Goal: Task Accomplishment & Management: Manage account settings

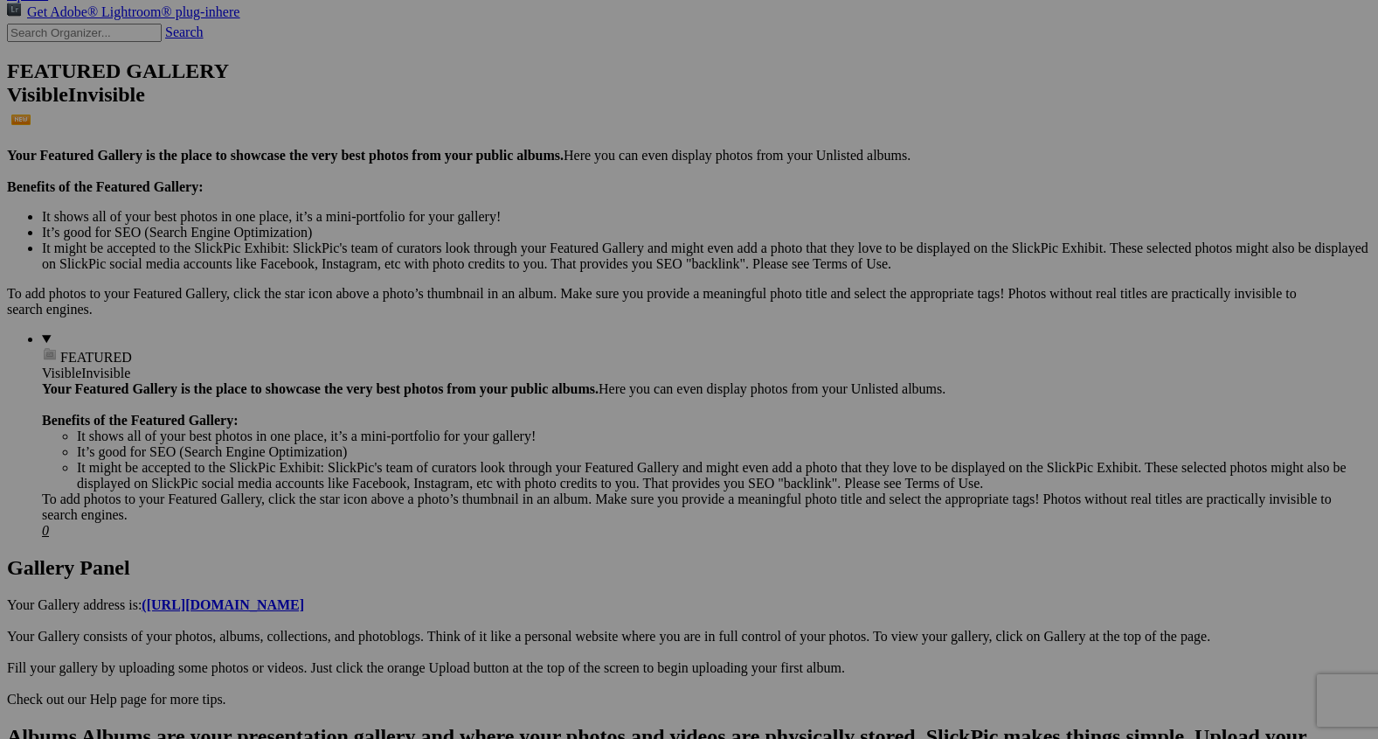
scroll to position [411, 0]
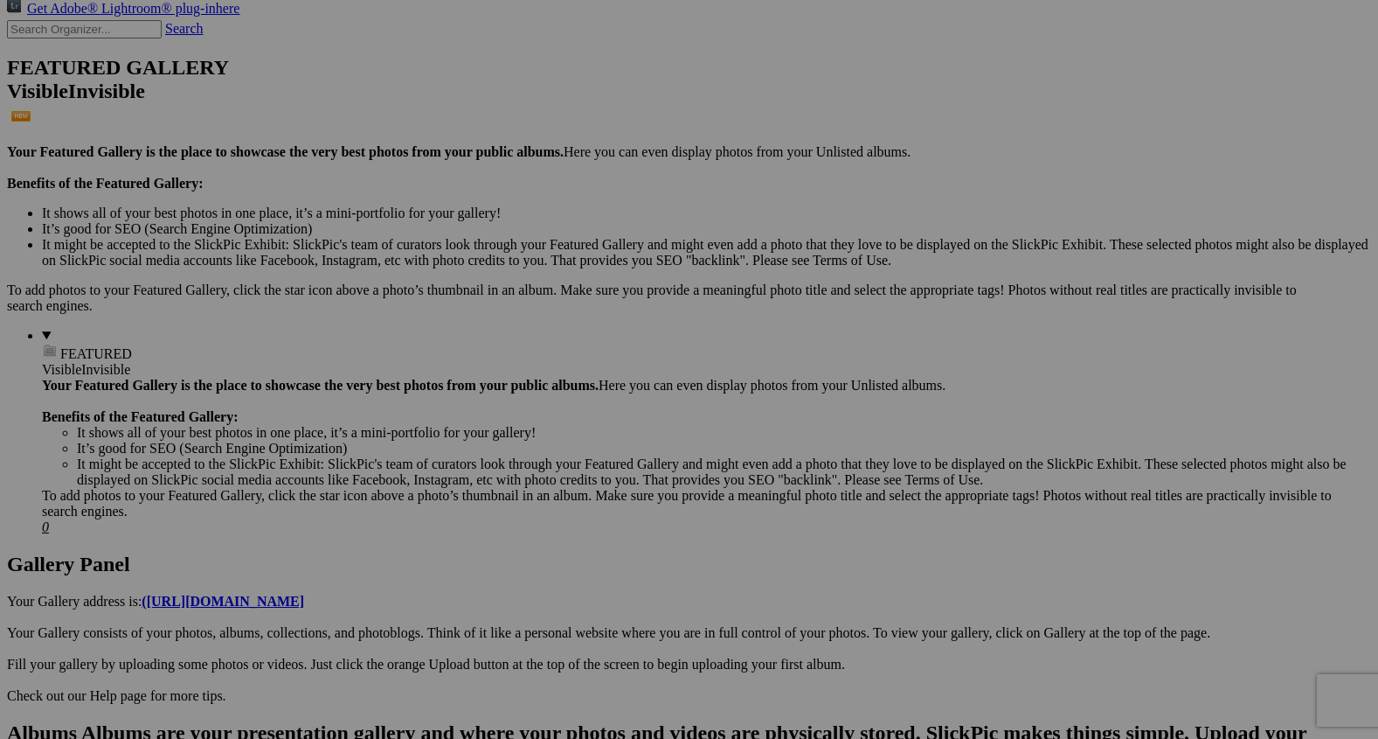
click at [573, 486] on span "Yes" at bounding box center [563, 483] width 20 height 15
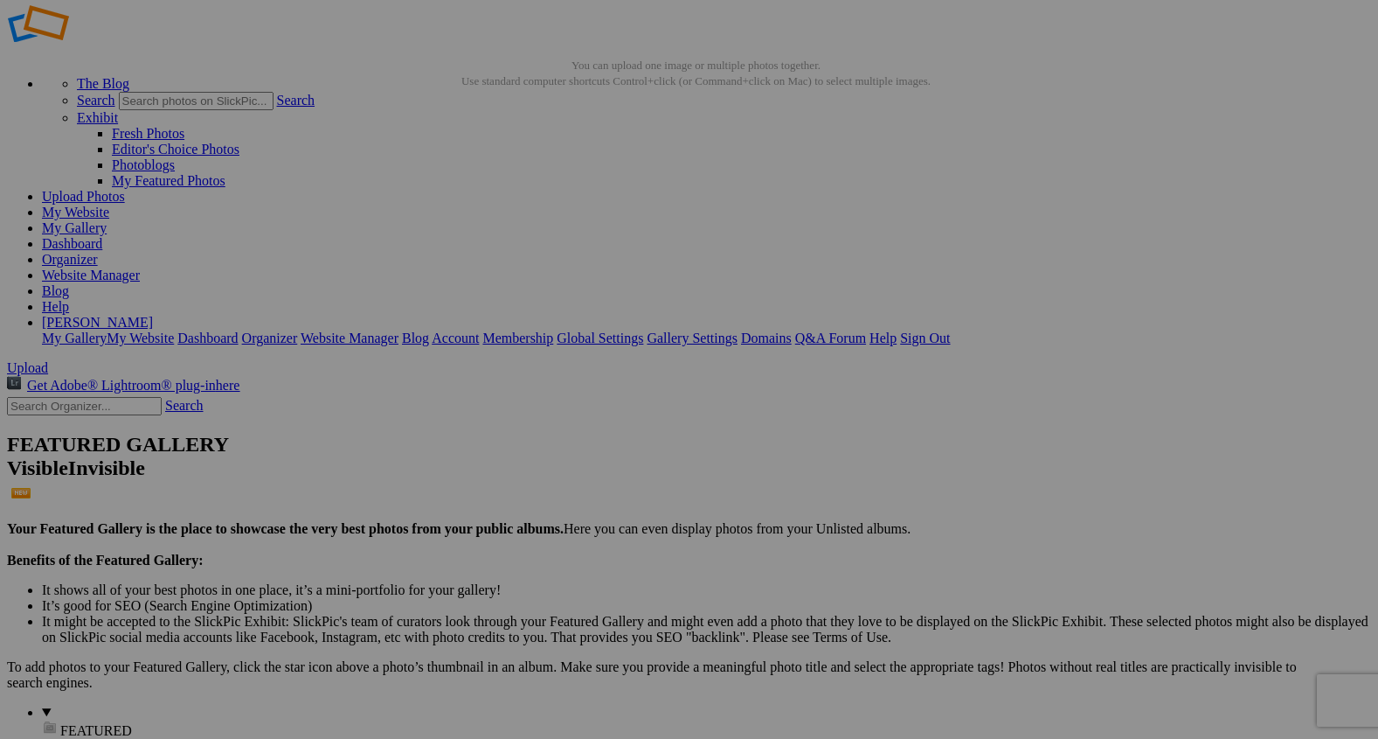
scroll to position [0, 0]
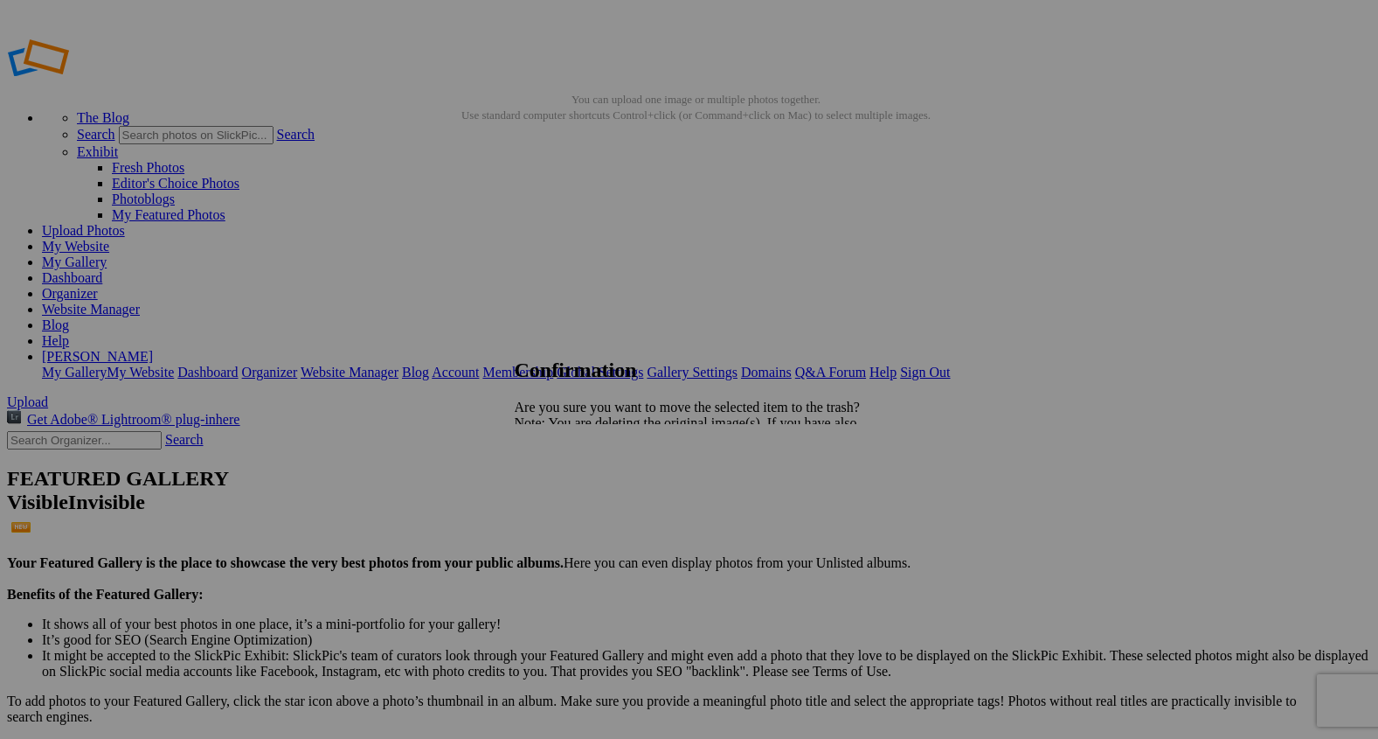
click at [573, 489] on link "Yes" at bounding box center [563, 483] width 20 height 15
drag, startPoint x: 490, startPoint y: 258, endPoint x: 459, endPoint y: 454, distance: 198.3
